Goal: Information Seeking & Learning: Check status

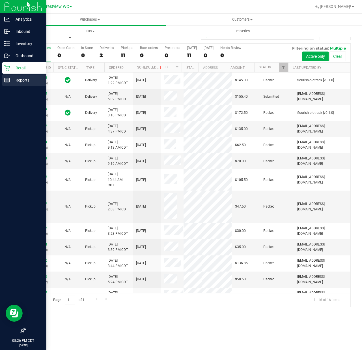
click at [1, 81] on link "Reports" at bounding box center [23, 80] width 46 height 12
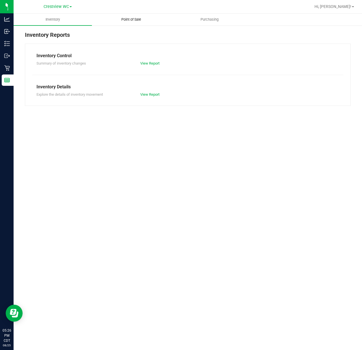
click at [151, 19] on uib-tab-heading "Point of Sale" at bounding box center [131, 19] width 78 height 11
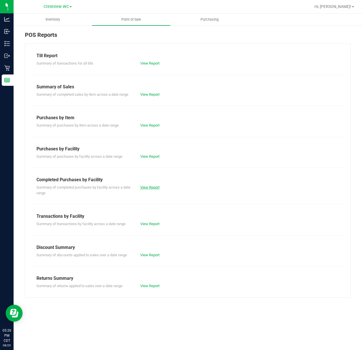
click at [150, 189] on link "View Report" at bounding box center [149, 187] width 19 height 4
